Goal: Task Accomplishment & Management: Use online tool/utility

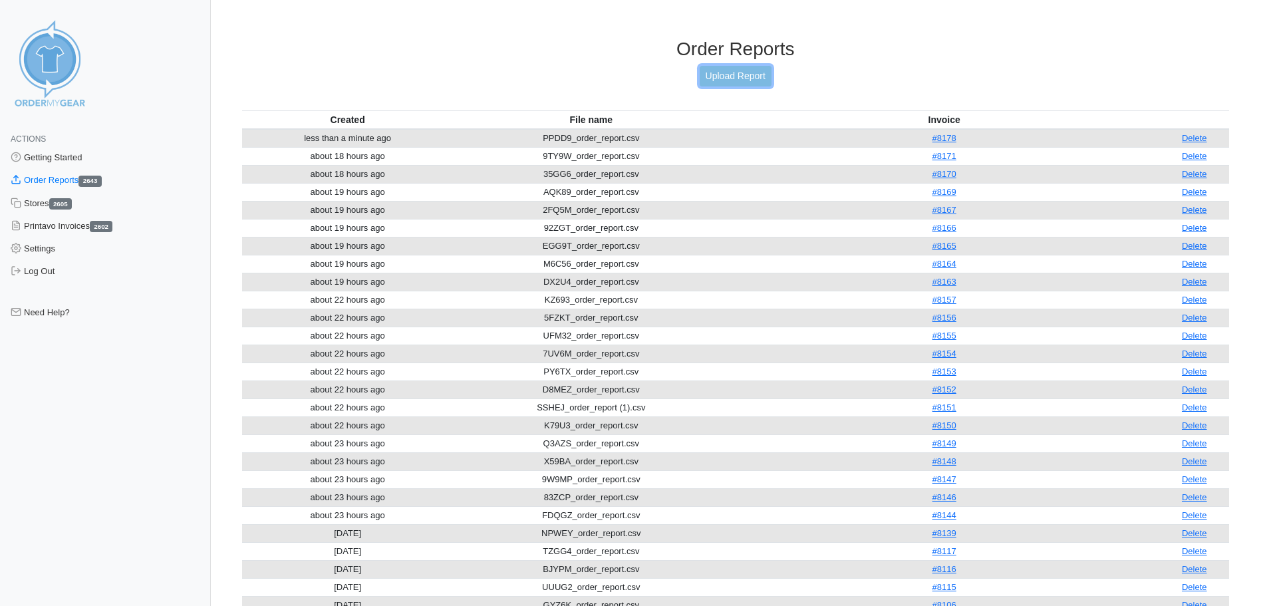
click at [725, 79] on link "Upload Report" at bounding box center [736, 76] width 72 height 21
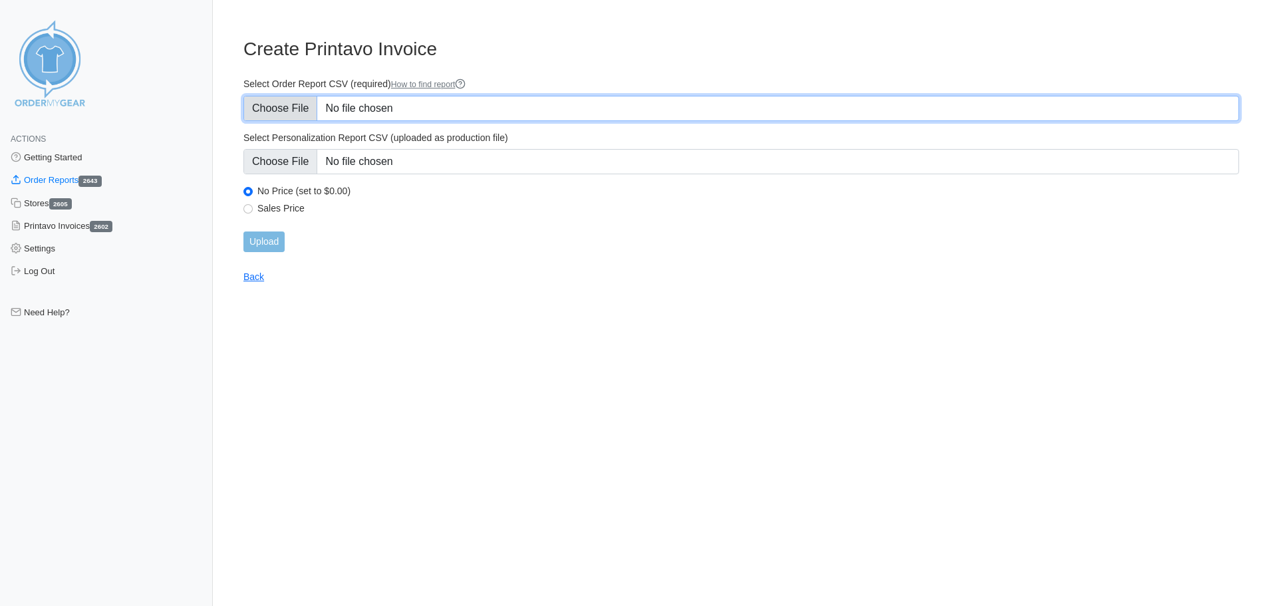
click at [542, 106] on input "Select Order Report CSV (required) How to find report" at bounding box center [742, 108] width 996 height 25
type input "C:\fakepath\UVK3D_order_report.csv"
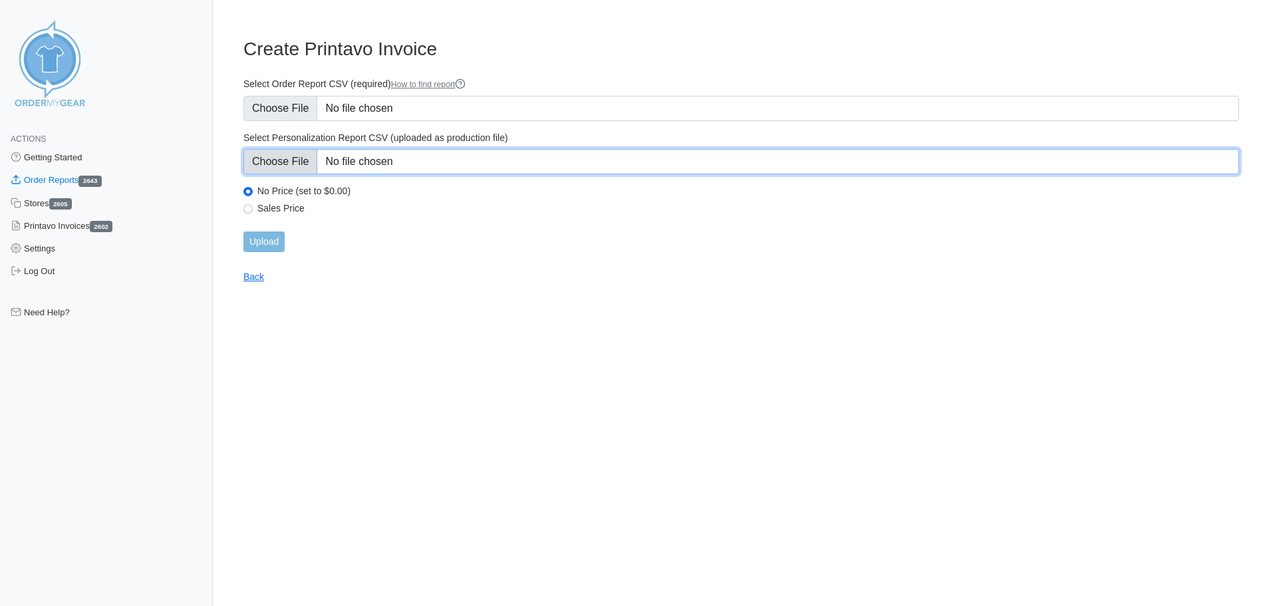
click at [534, 161] on input "Select Personalization Report CSV (uploaded as production file)" at bounding box center [742, 161] width 996 height 25
type input "C:\fakepath\UVK3D_personalization_report.csv"
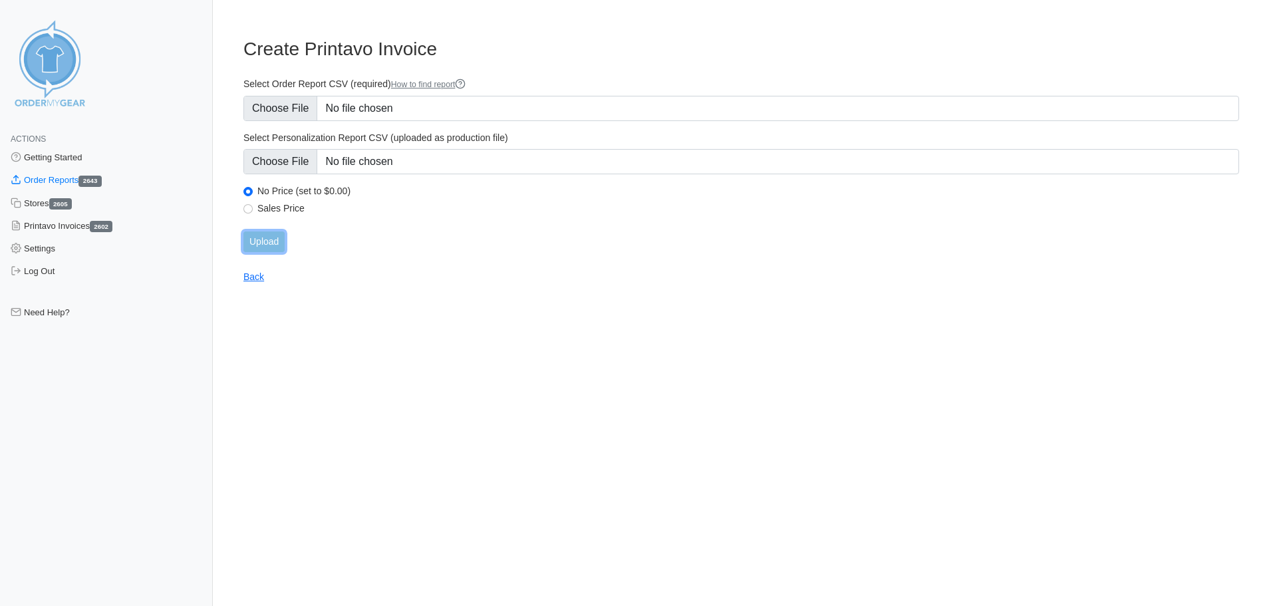
click at [264, 244] on input "Upload" at bounding box center [264, 242] width 41 height 21
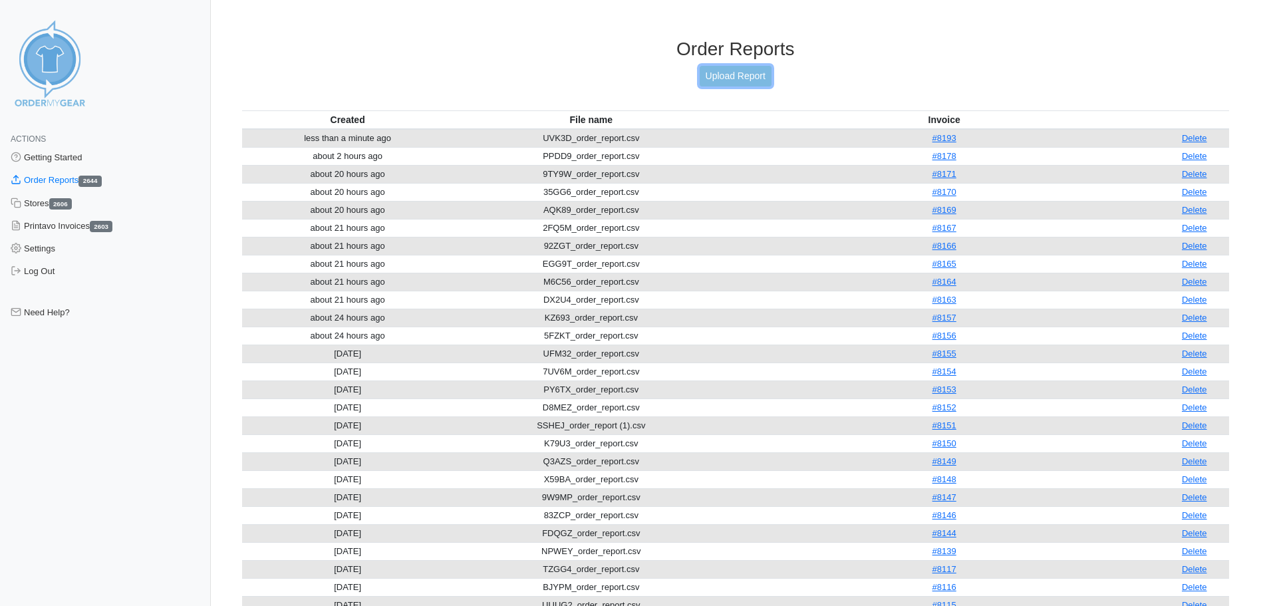
click at [725, 80] on link "Upload Report" at bounding box center [736, 76] width 72 height 21
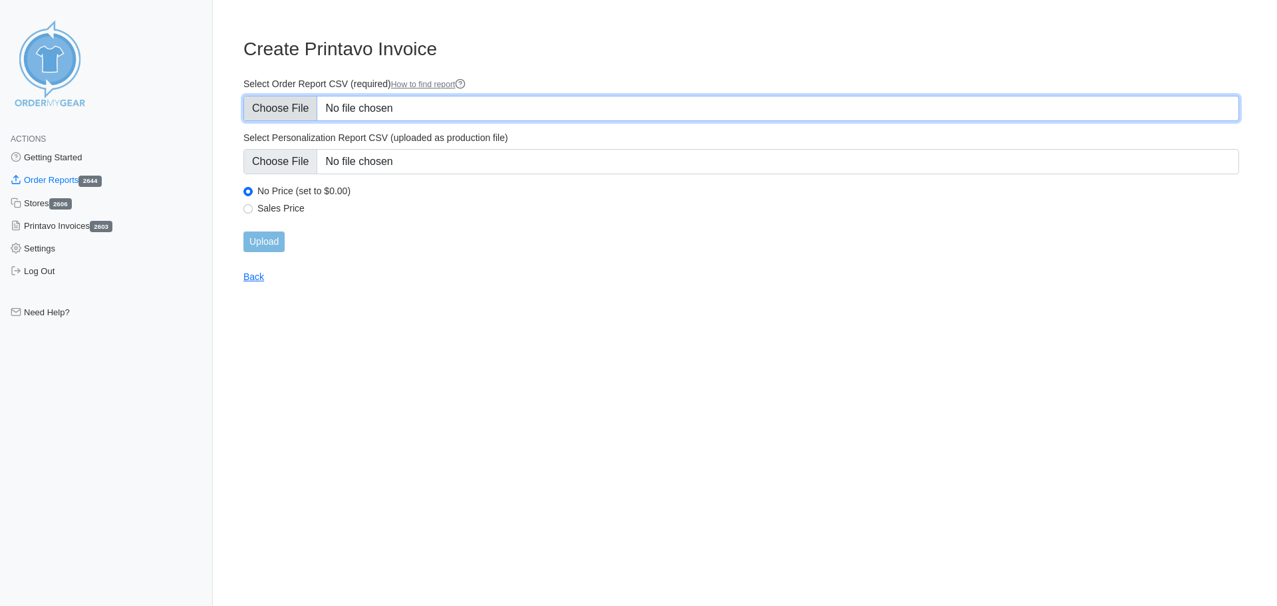
click at [448, 113] on input "Select Order Report CSV (required) How to find report" at bounding box center [742, 108] width 996 height 25
type input "C:\fakepath\W2RCE_order_report.csv"
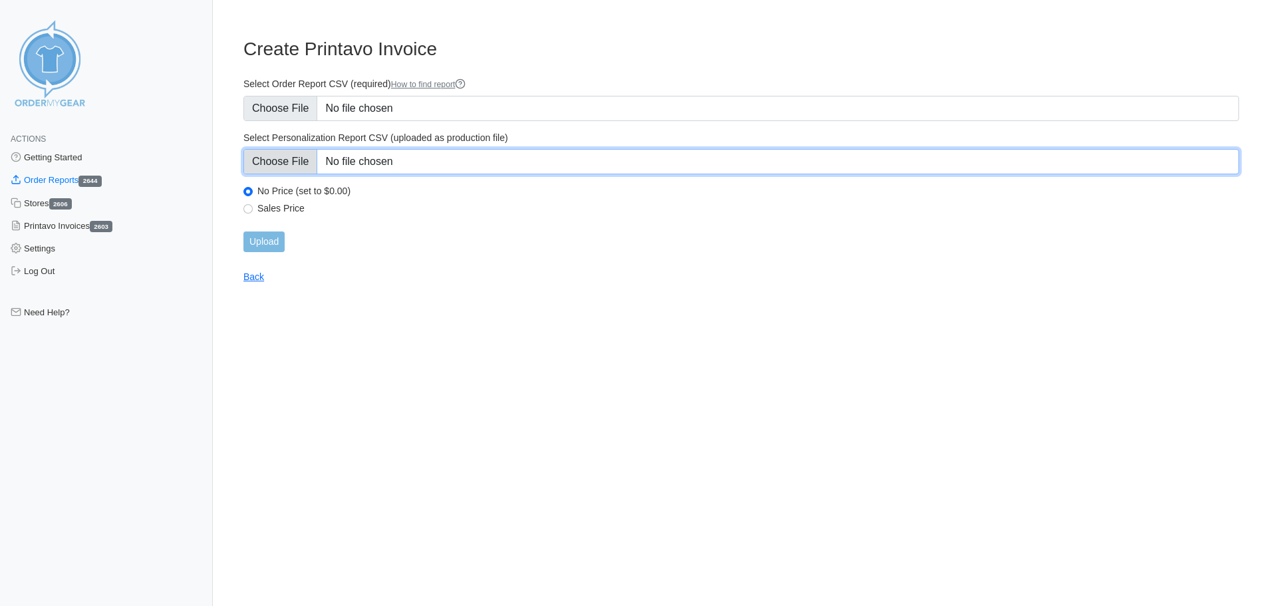
click at [545, 174] on input "Select Personalization Report CSV (uploaded as production file)" at bounding box center [742, 161] width 996 height 25
type input "C:\fakepath\W2RCE_personalization_report.csv"
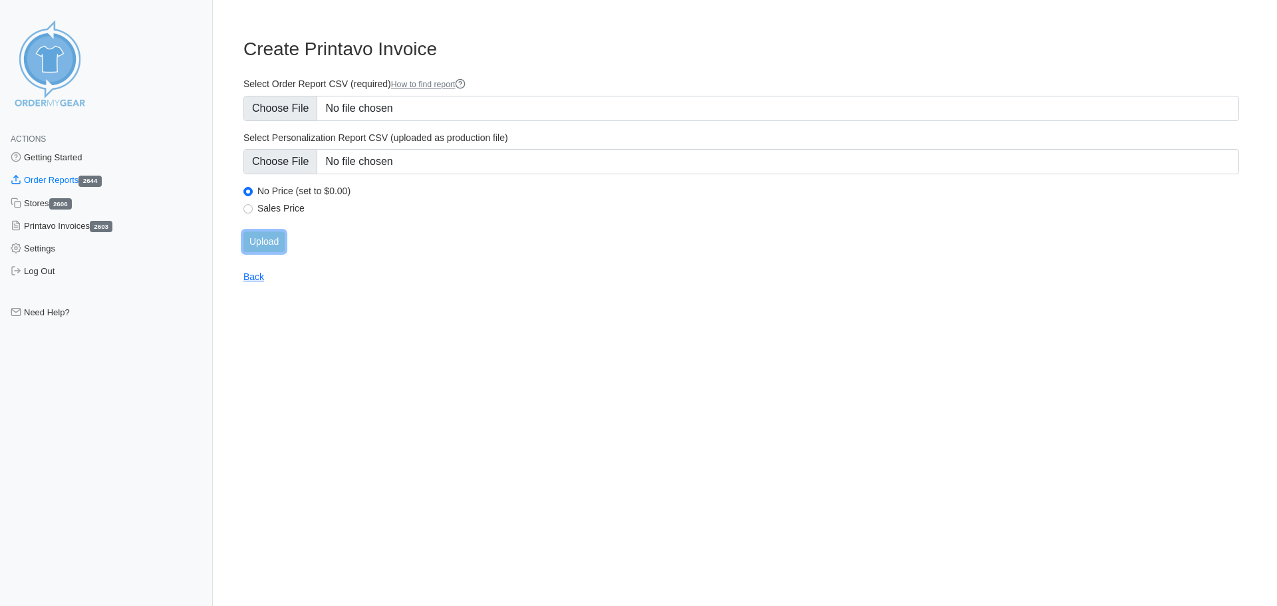
click at [270, 241] on input "Upload" at bounding box center [264, 242] width 41 height 21
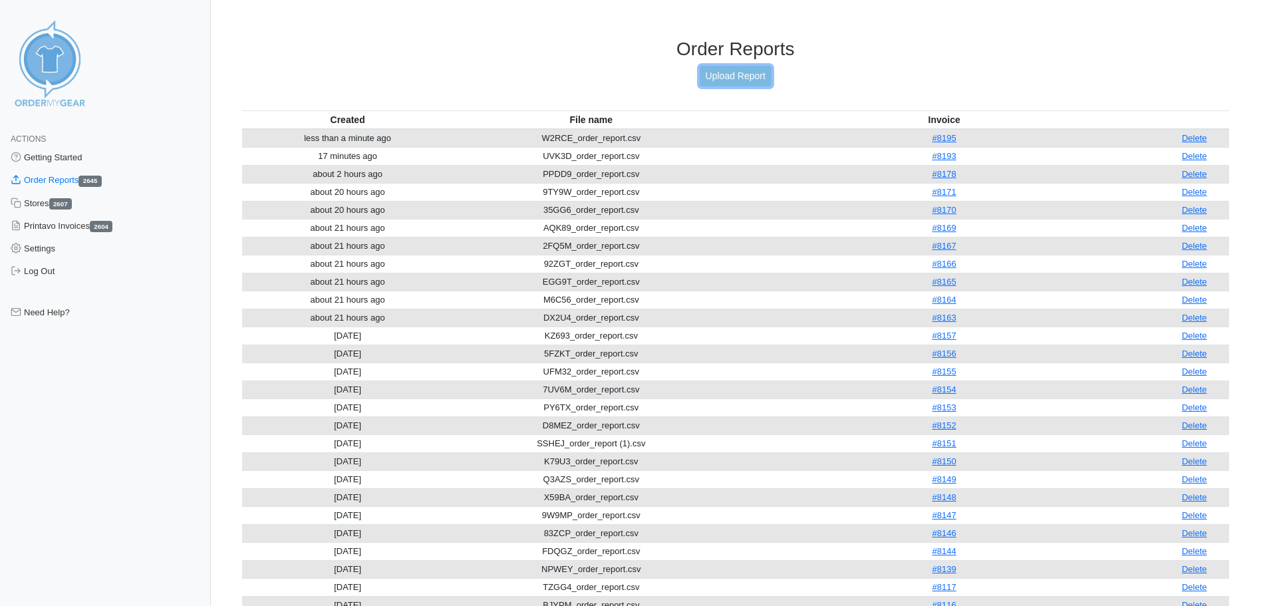
click at [752, 73] on link "Upload Report" at bounding box center [736, 76] width 72 height 21
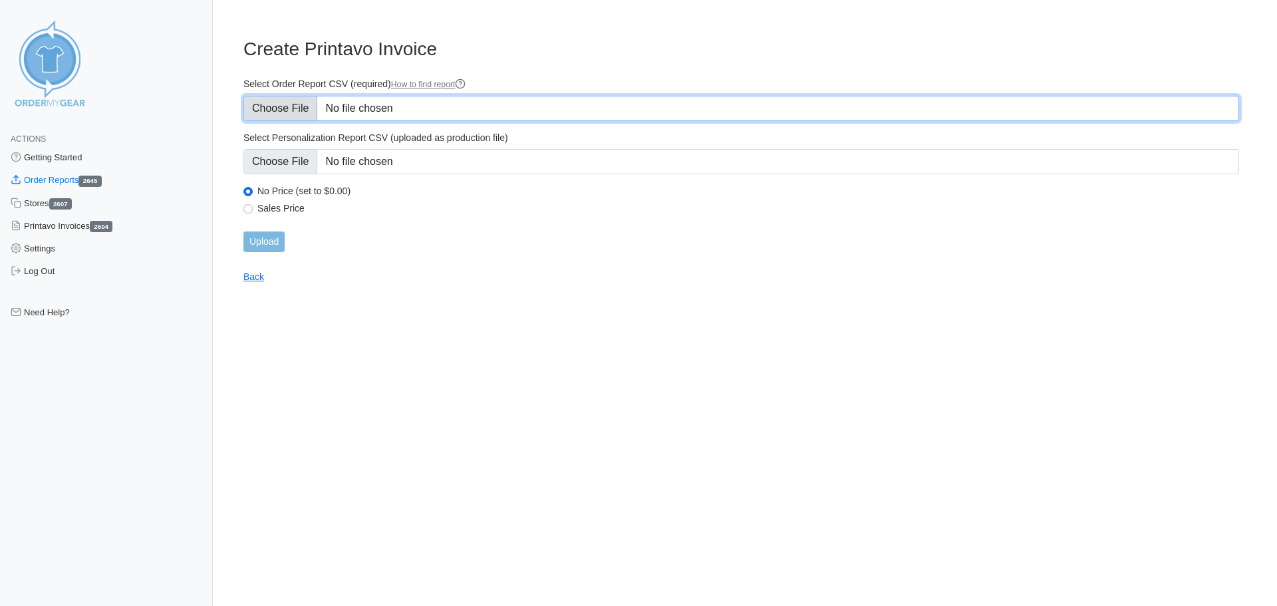
click at [416, 106] on input "Select Order Report CSV (required) How to find report" at bounding box center [742, 108] width 996 height 25
type input "C:\fakepath\92H5G_order_report.csv"
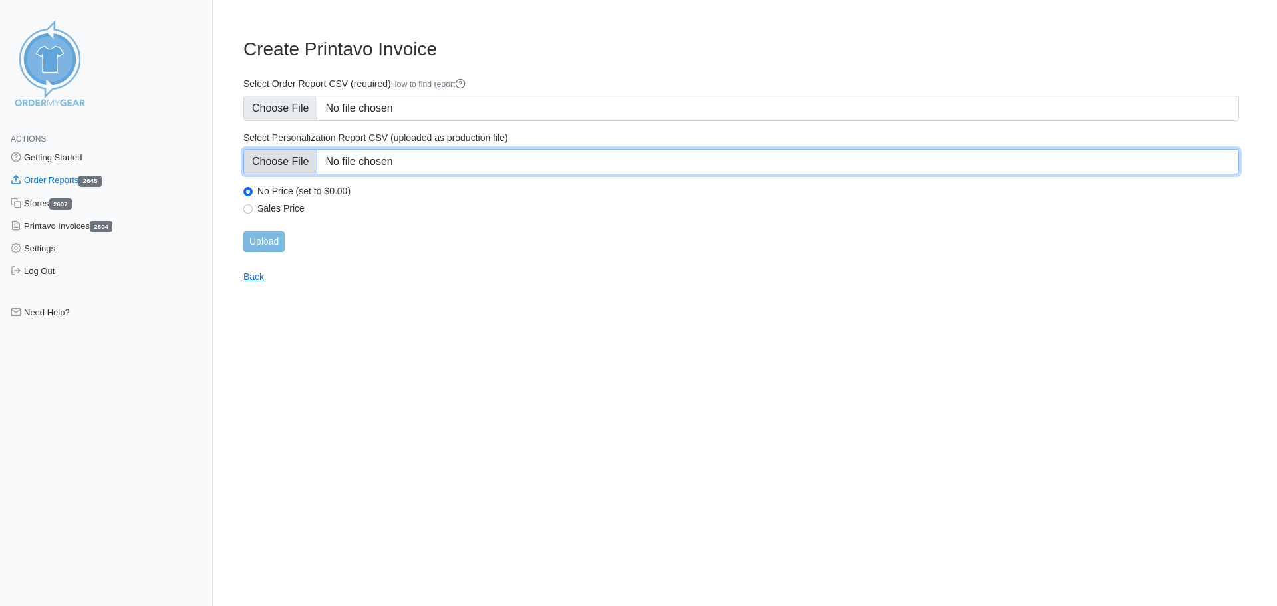
click at [377, 167] on input "Select Personalization Report CSV (uploaded as production file)" at bounding box center [742, 161] width 996 height 25
type input "C:\fakepath\92H5G_personalization_report.csv"
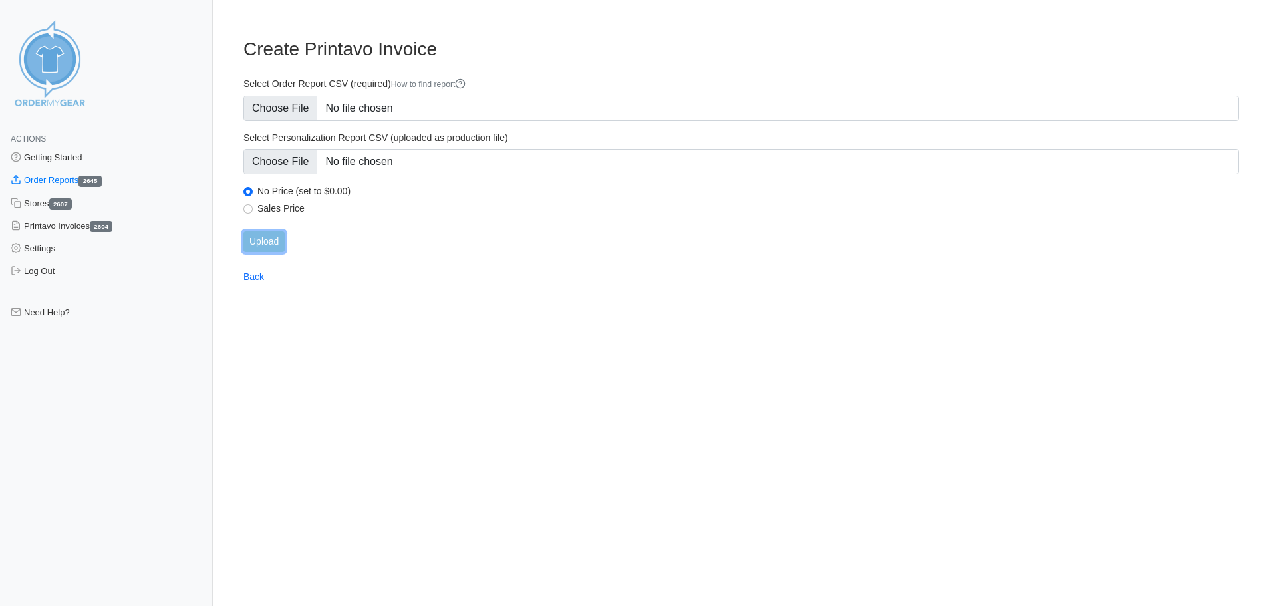
click at [273, 239] on input "Upload" at bounding box center [264, 242] width 41 height 21
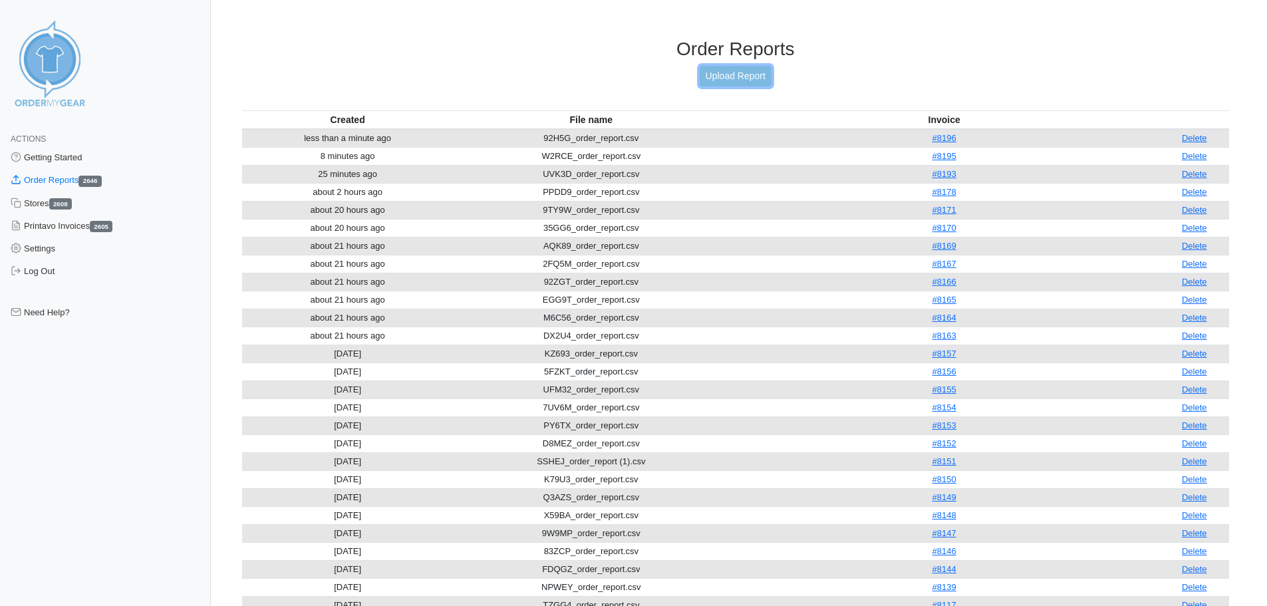
click at [753, 77] on link "Upload Report" at bounding box center [736, 76] width 72 height 21
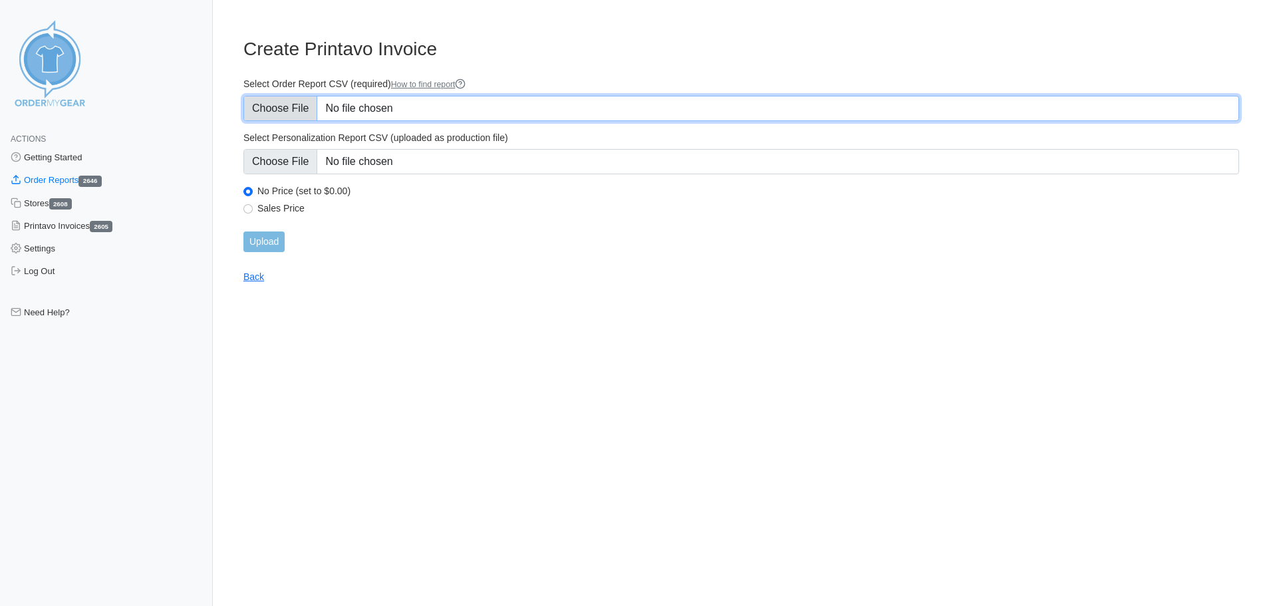
click at [436, 102] on input "Select Order Report CSV (required) How to find report" at bounding box center [742, 108] width 996 height 25
type input "C:\fakepath\NAZ74_order_report.csv"
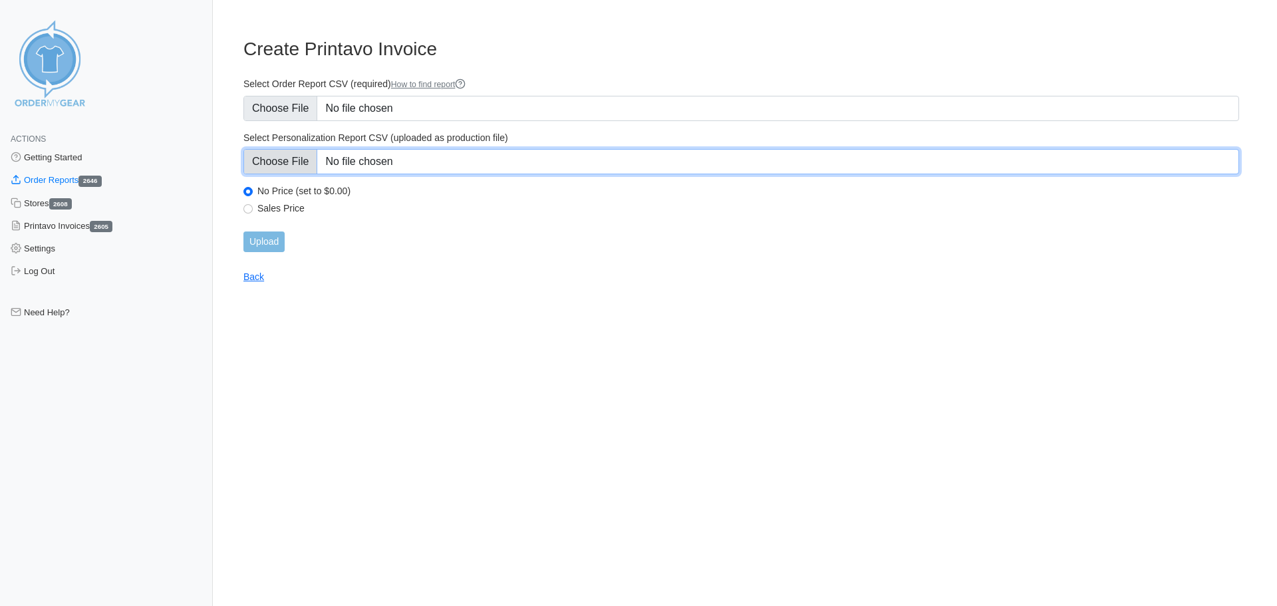
click at [471, 165] on input "Select Personalization Report CSV (uploaded as production file)" at bounding box center [742, 161] width 996 height 25
type input "C:\fakepath\NAZ74_personalization_report.csv"
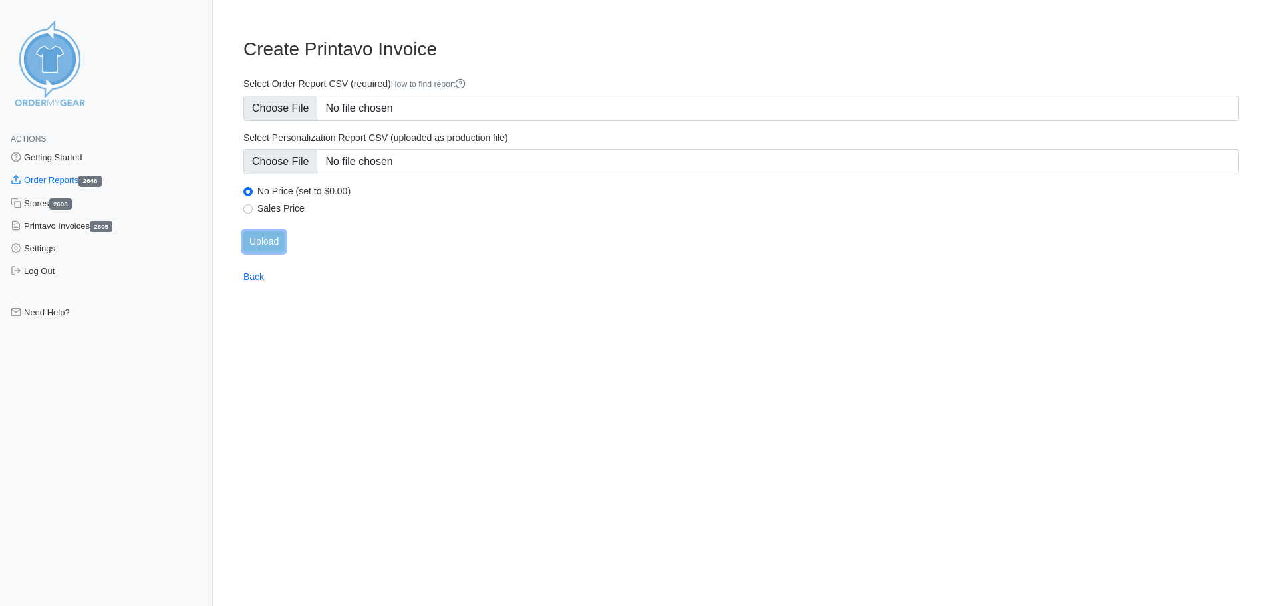
click at [273, 241] on input "Upload" at bounding box center [264, 242] width 41 height 21
